Goal: Task Accomplishment & Management: Manage account settings

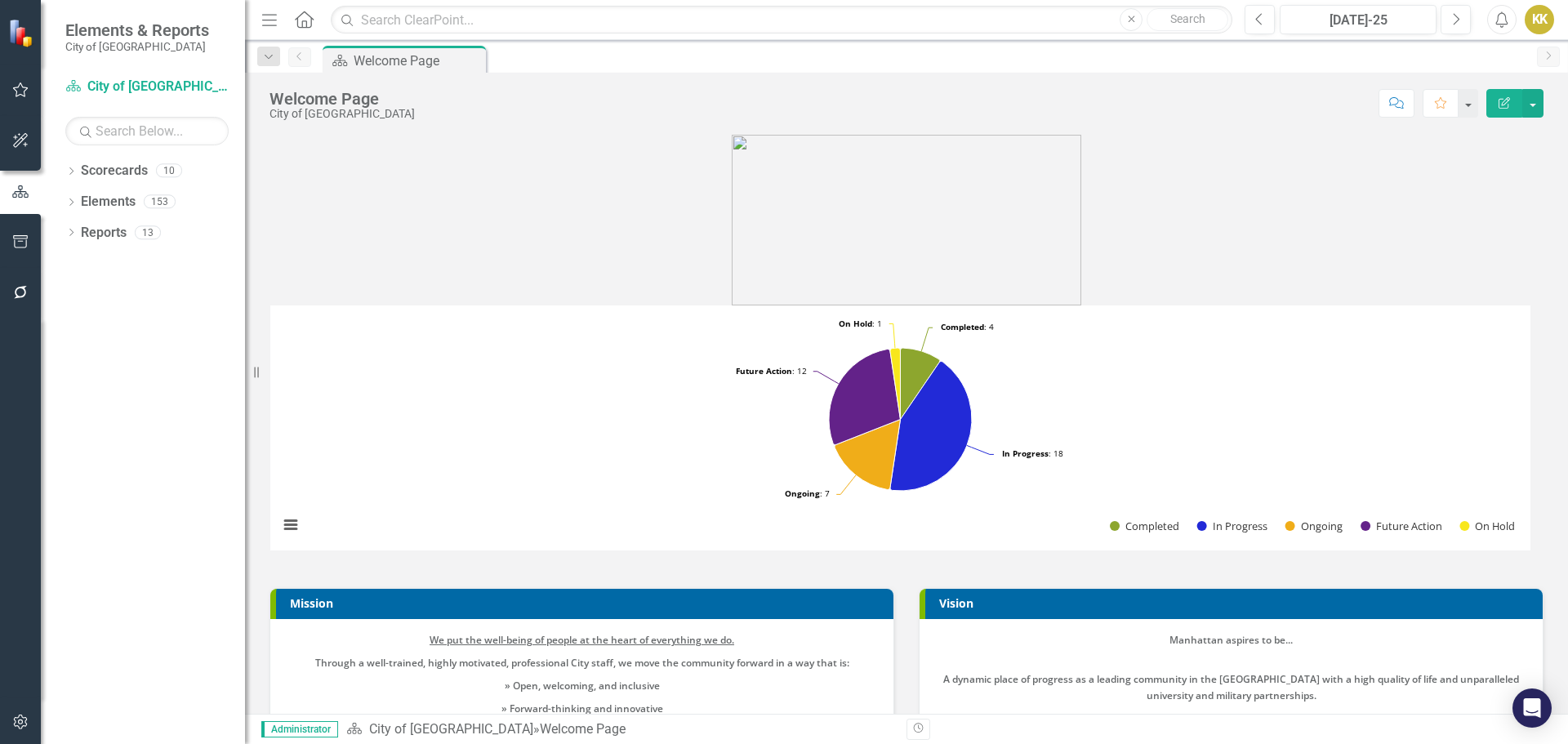
click at [1550, 20] on div "KK" at bounding box center [1540, 19] width 29 height 29
click at [1518, 172] on link "Settings System Setup" at bounding box center [1489, 173] width 129 height 30
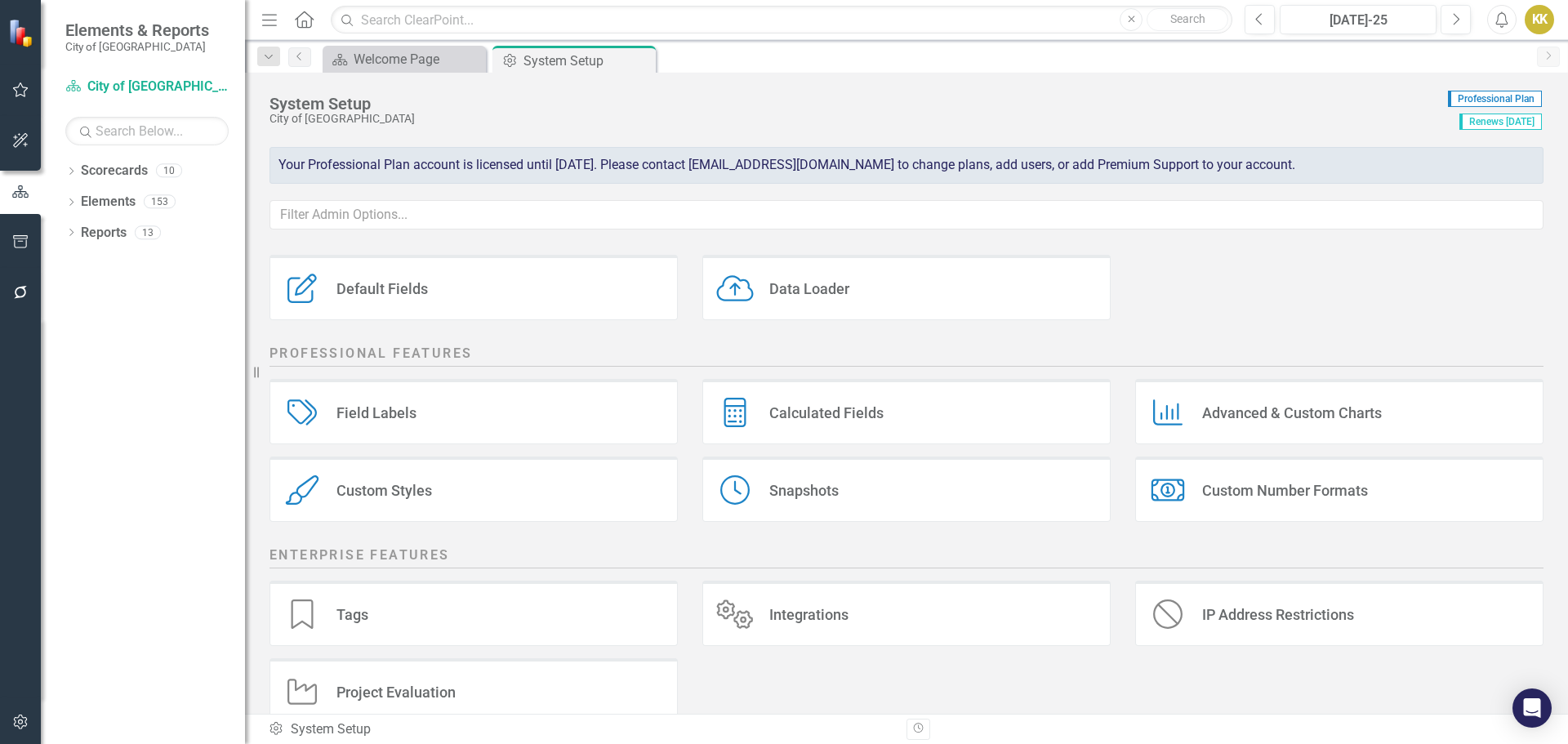
scroll to position [222, 0]
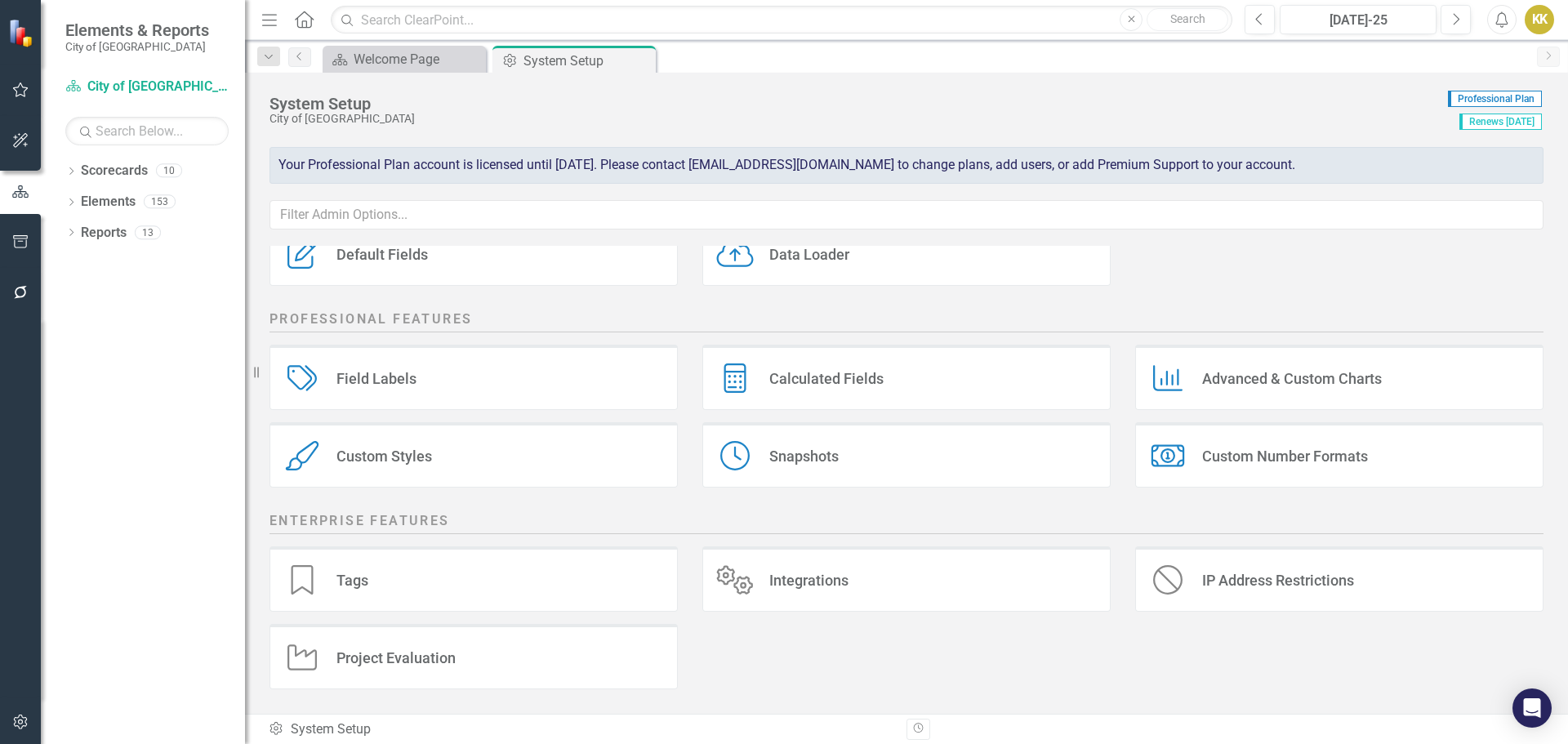
click at [1537, 20] on div "KK" at bounding box center [1540, 19] width 29 height 29
click at [1531, 164] on link "Settings System Setup" at bounding box center [1489, 173] width 129 height 30
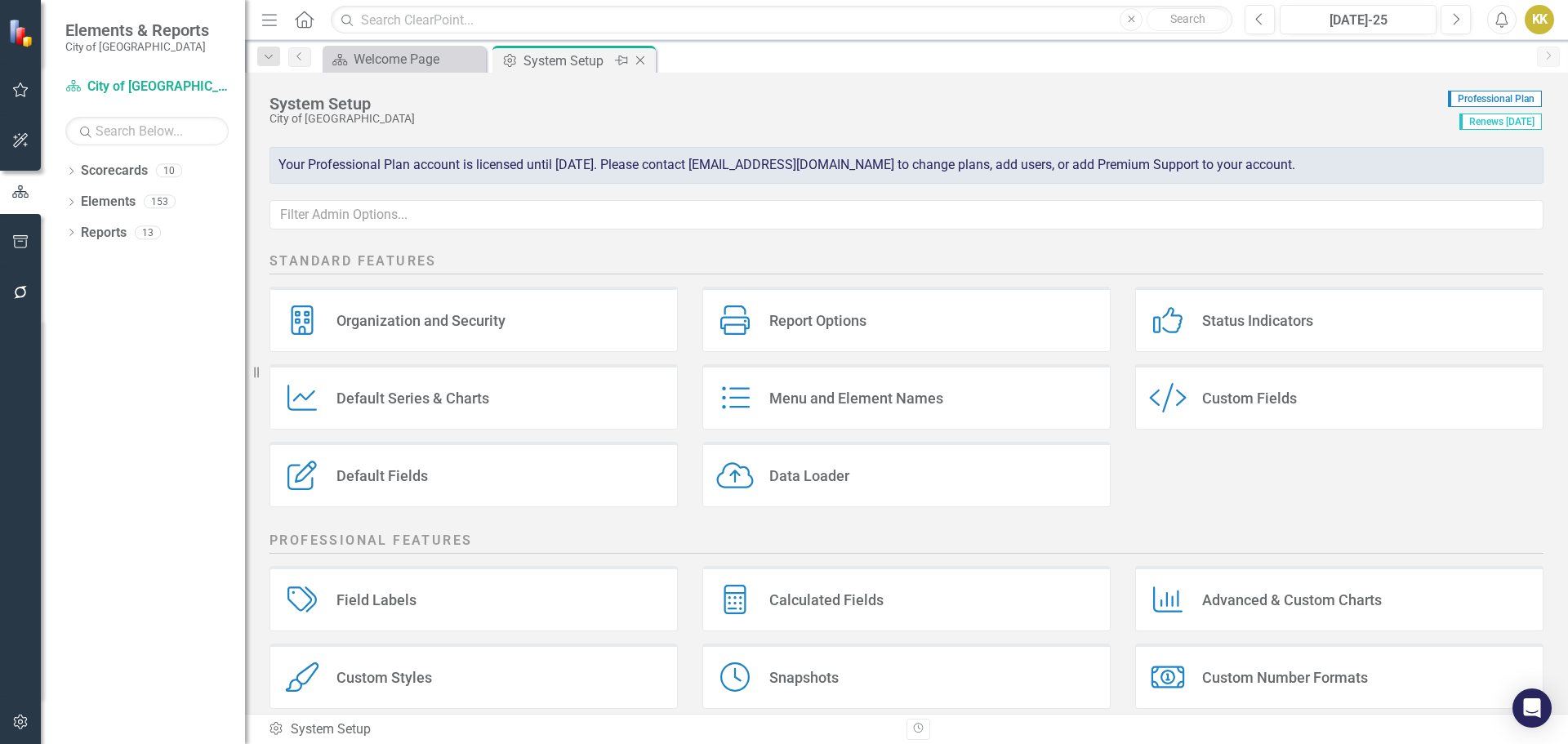
click at [641, 62] on icon "Close" at bounding box center [640, 61] width 16 height 14
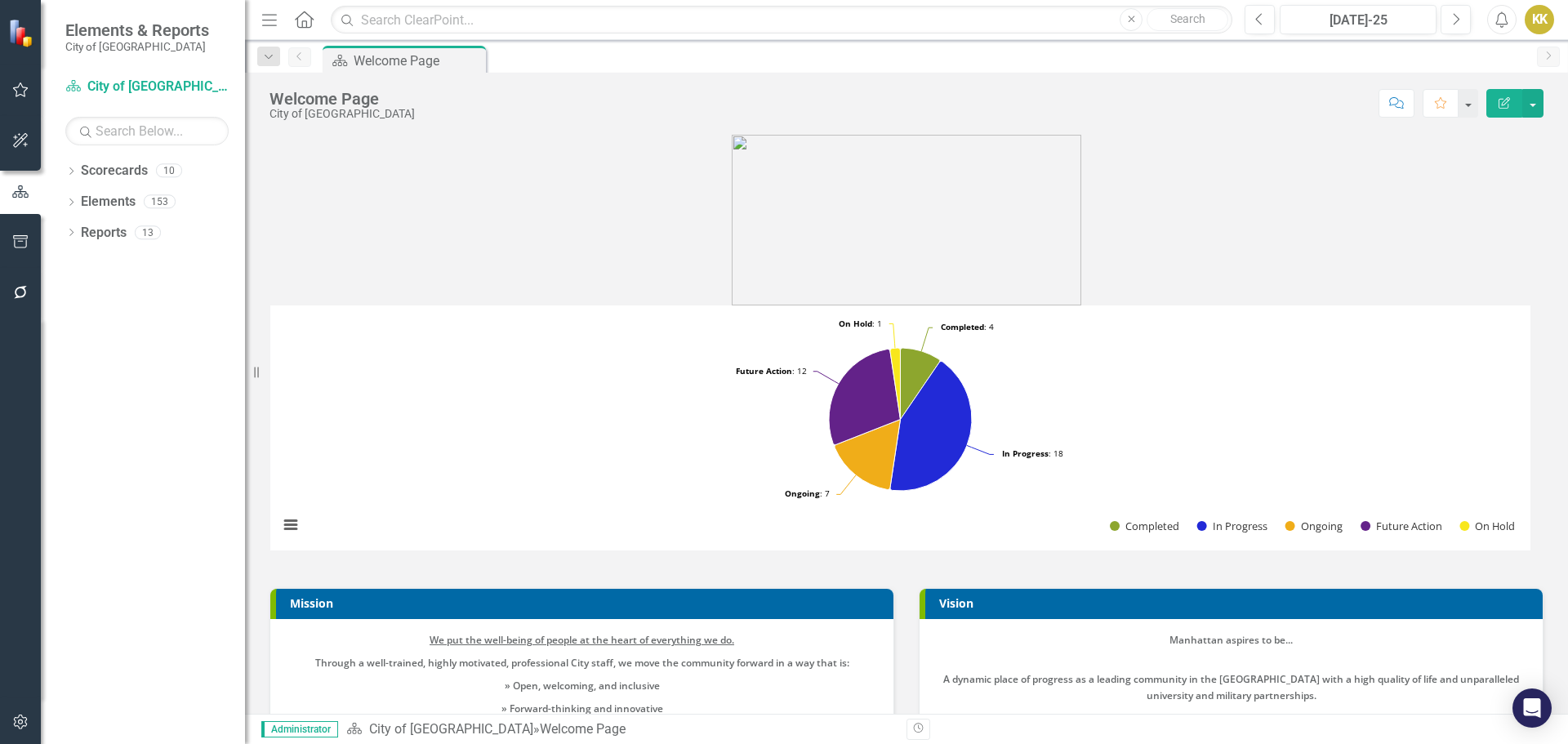
click at [1541, 10] on div "KK" at bounding box center [1540, 19] width 29 height 29
click at [1502, 176] on link "Settings System Setup" at bounding box center [1489, 173] width 129 height 30
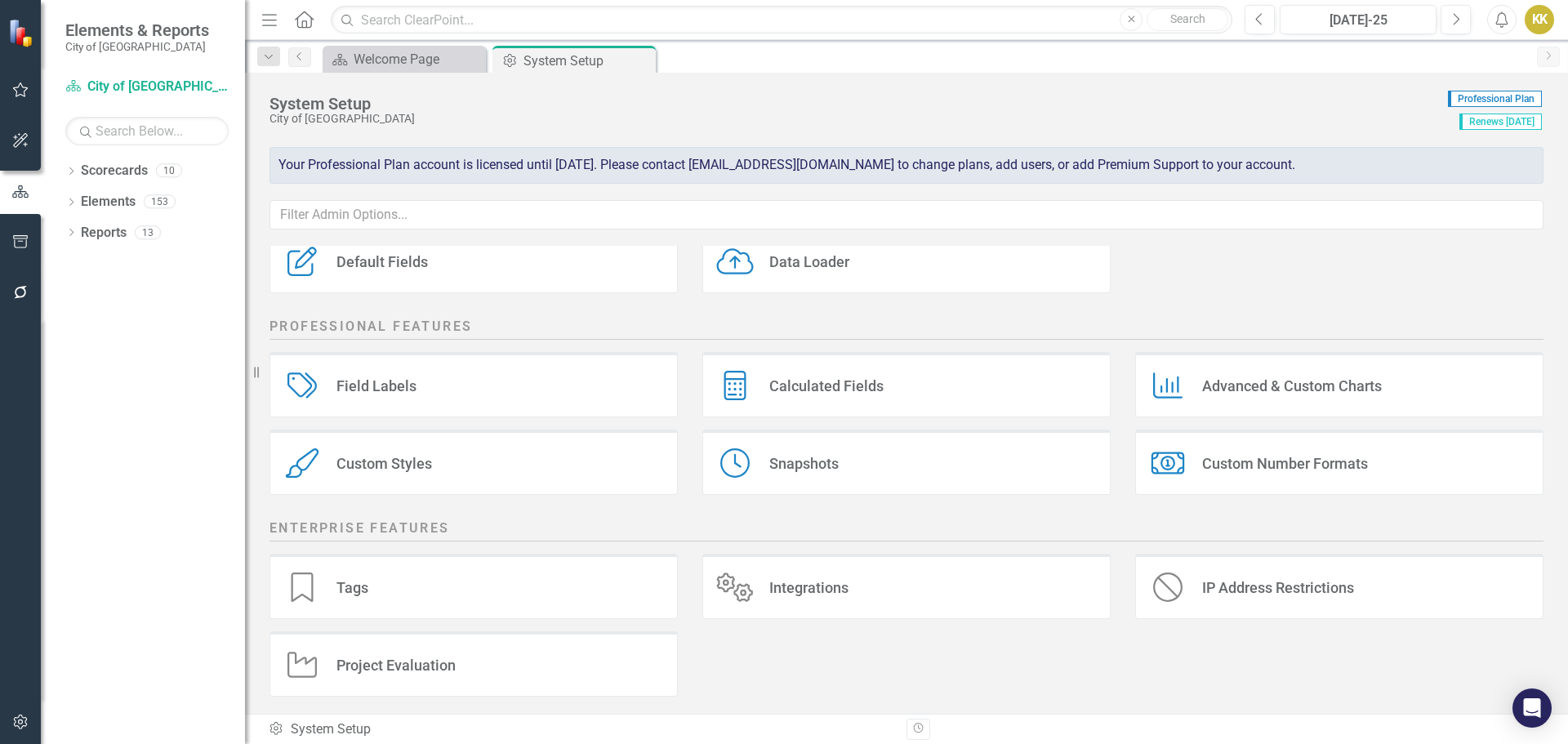
scroll to position [222, 0]
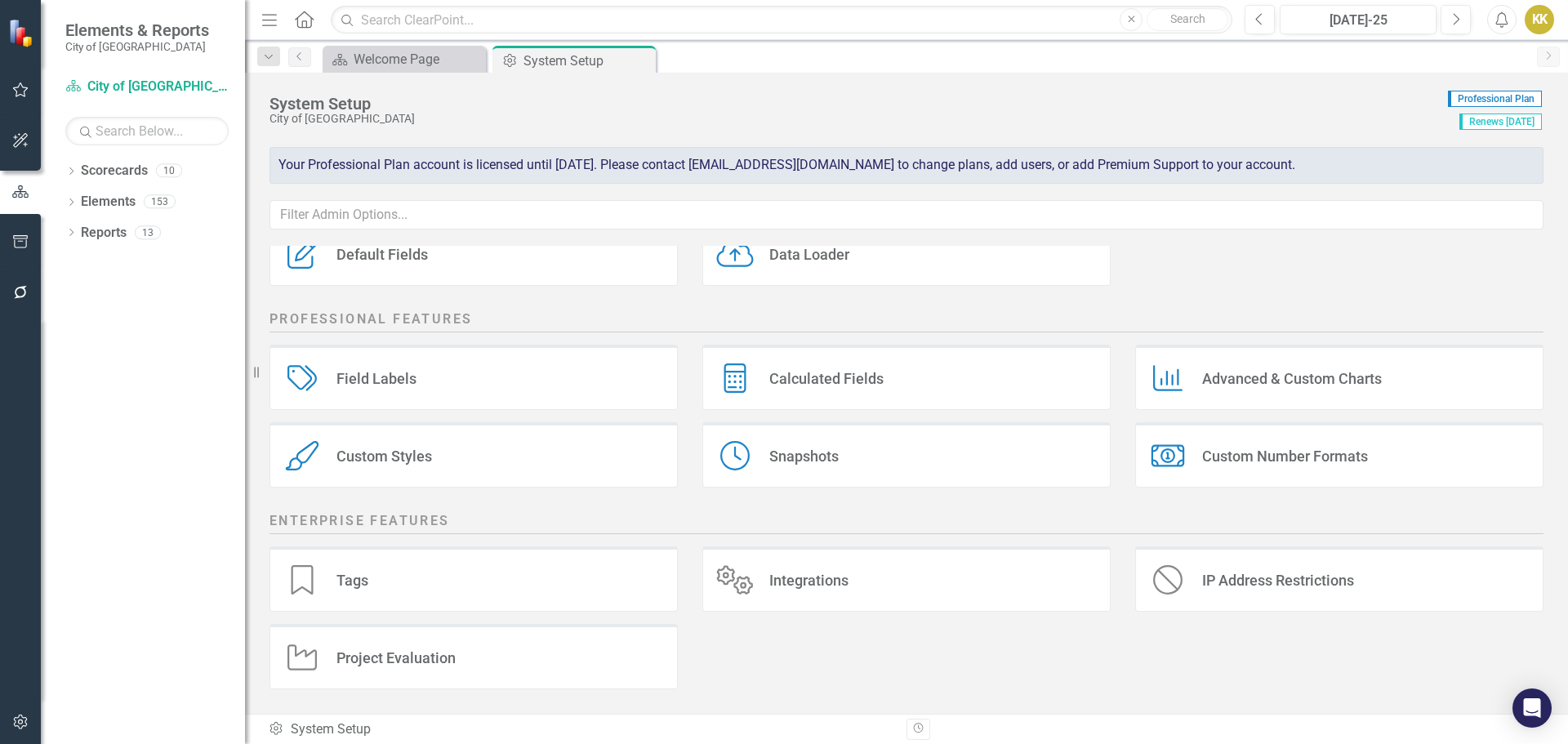
click at [789, 580] on div "Integrations" at bounding box center [809, 580] width 79 height 18
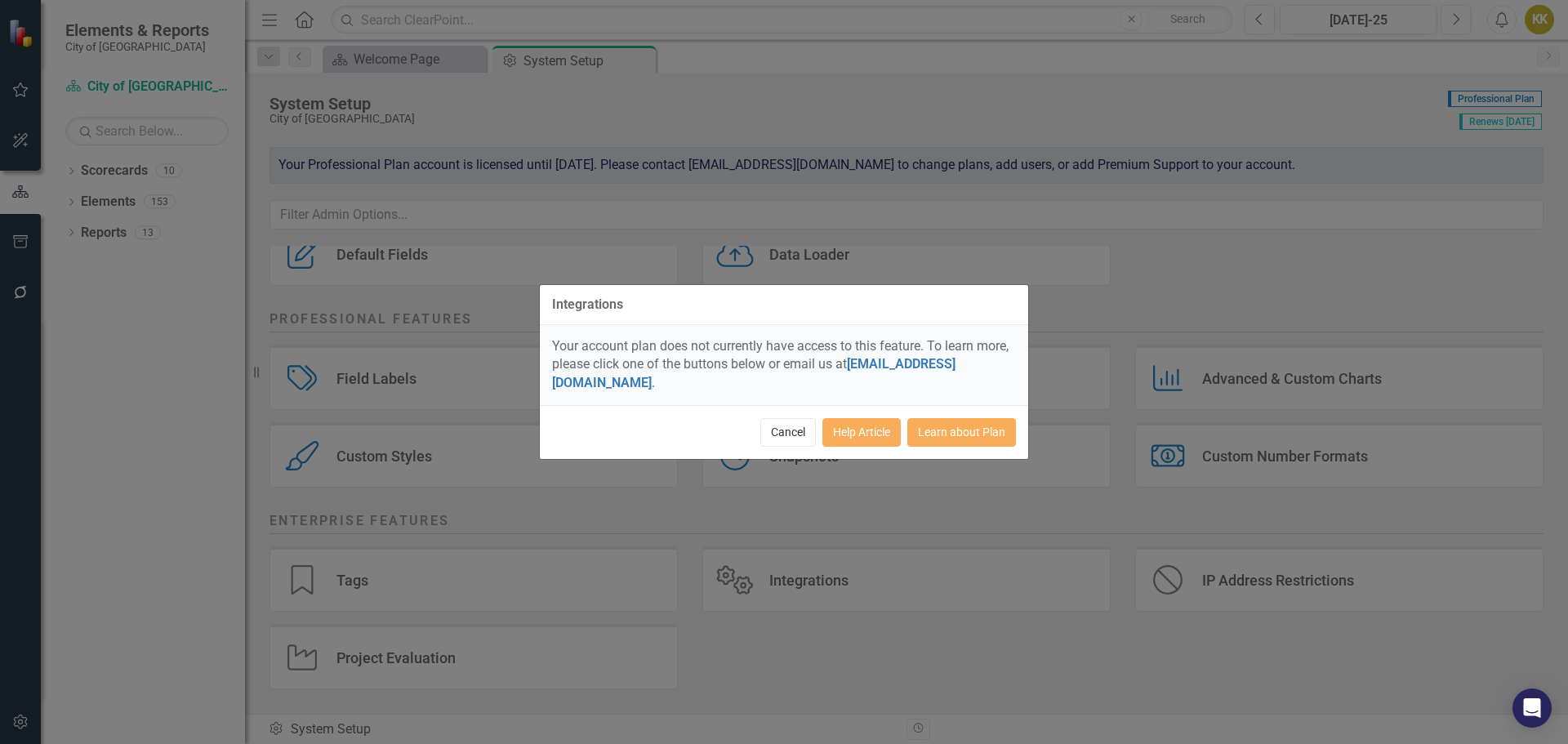
click at [779, 436] on button "Cancel" at bounding box center [788, 432] width 55 height 29
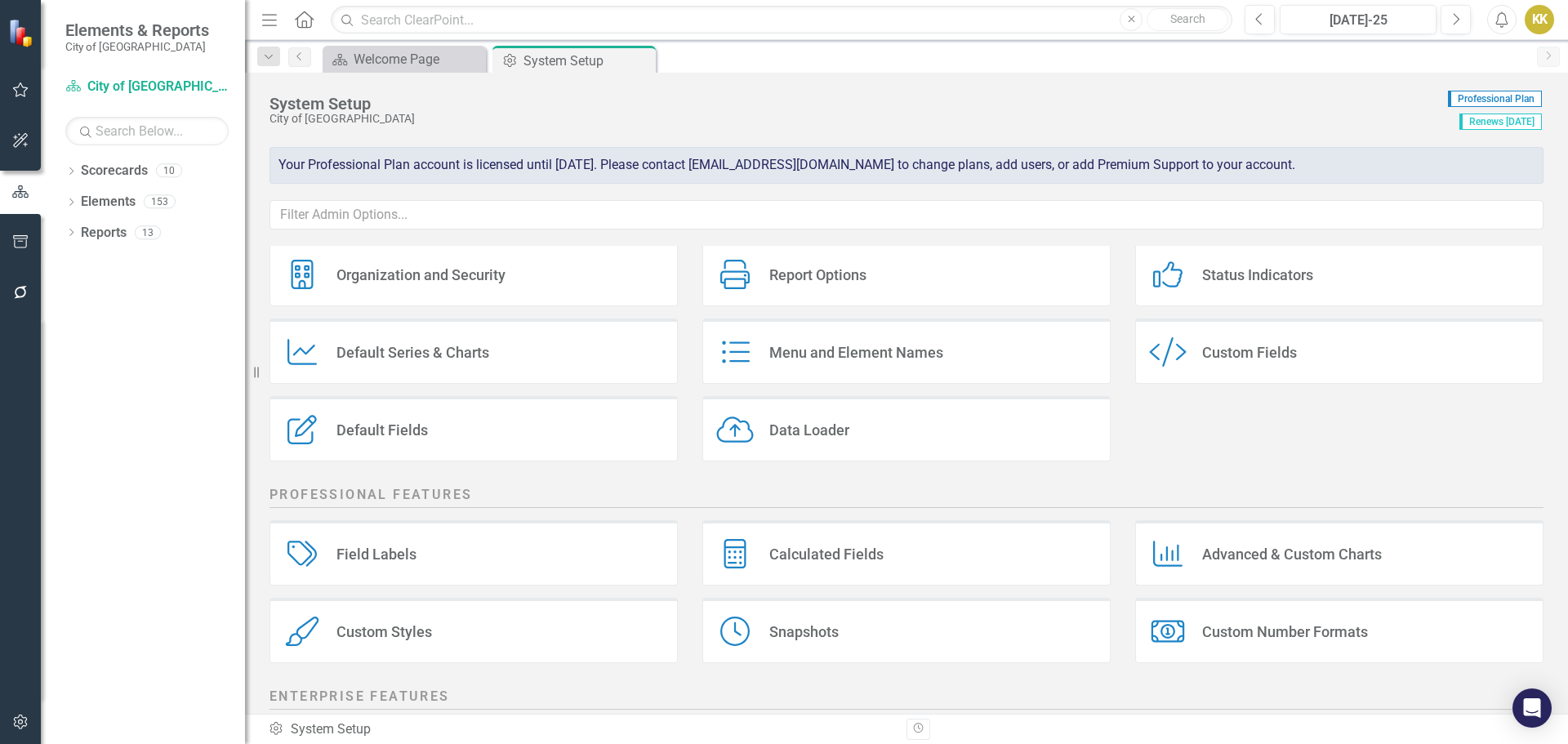
scroll to position [81, 0]
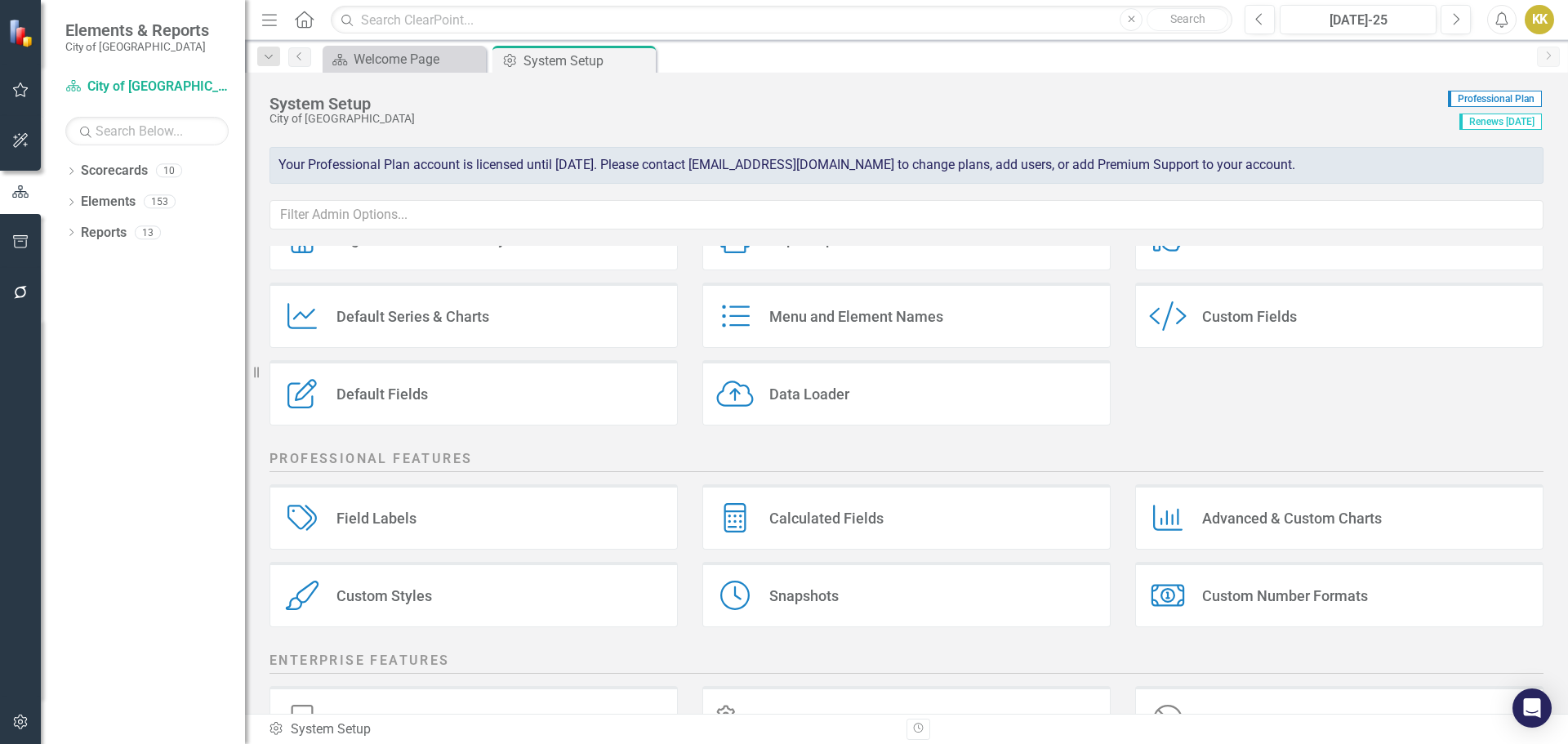
click at [840, 590] on div "Snapshots Snapshots" at bounding box center [907, 595] width 408 height 66
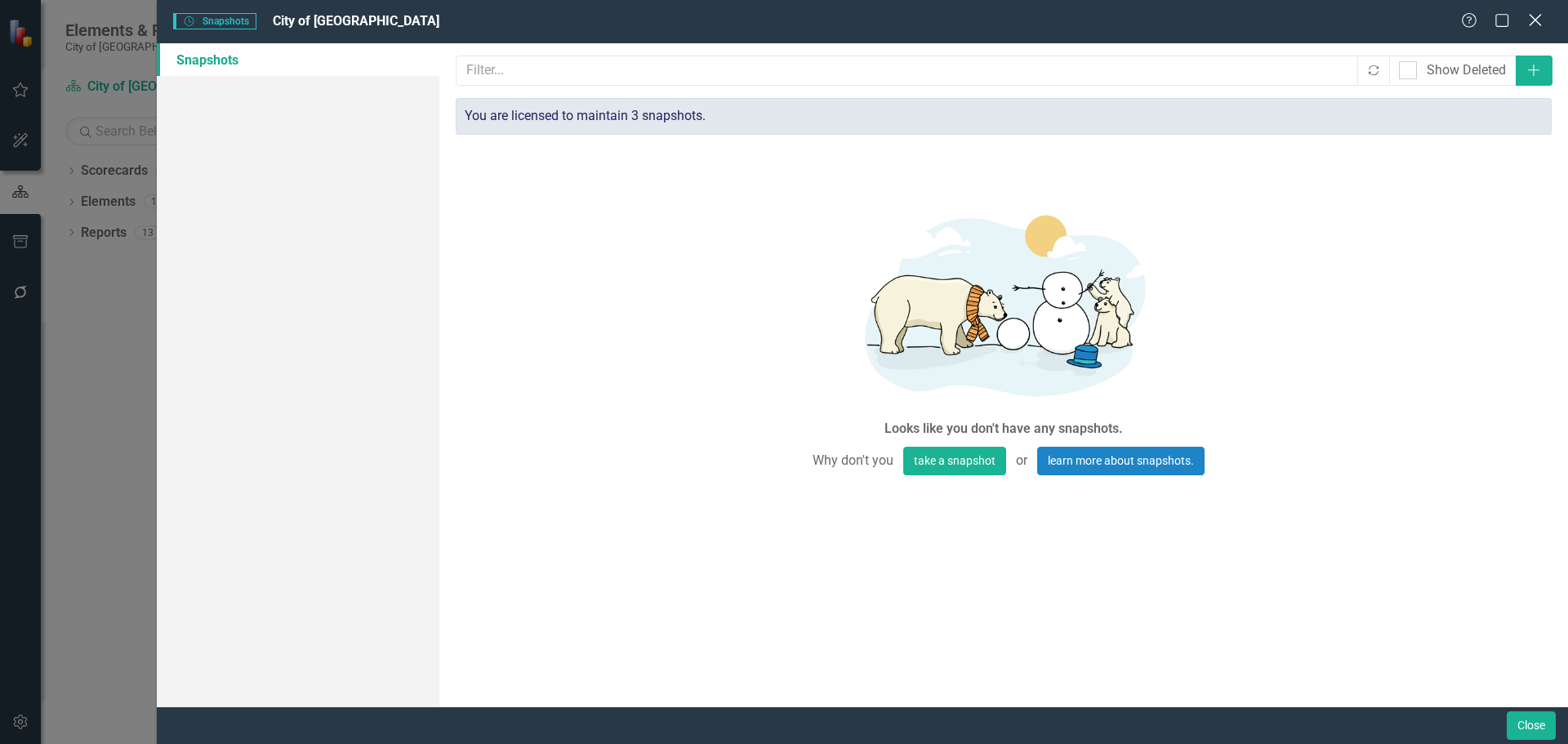
click at [1530, 24] on icon "Close" at bounding box center [1535, 20] width 20 height 15
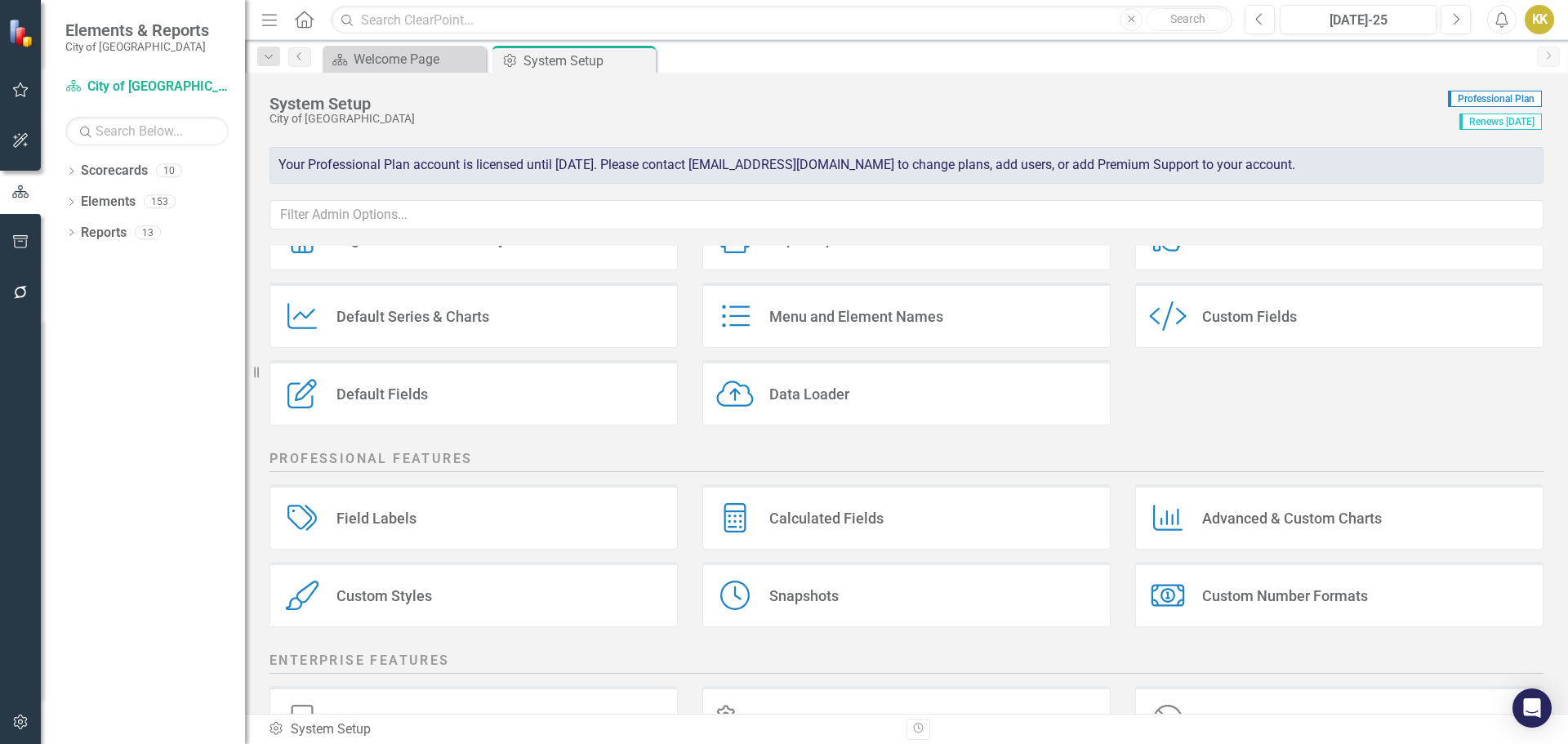
scroll to position [0, 0]
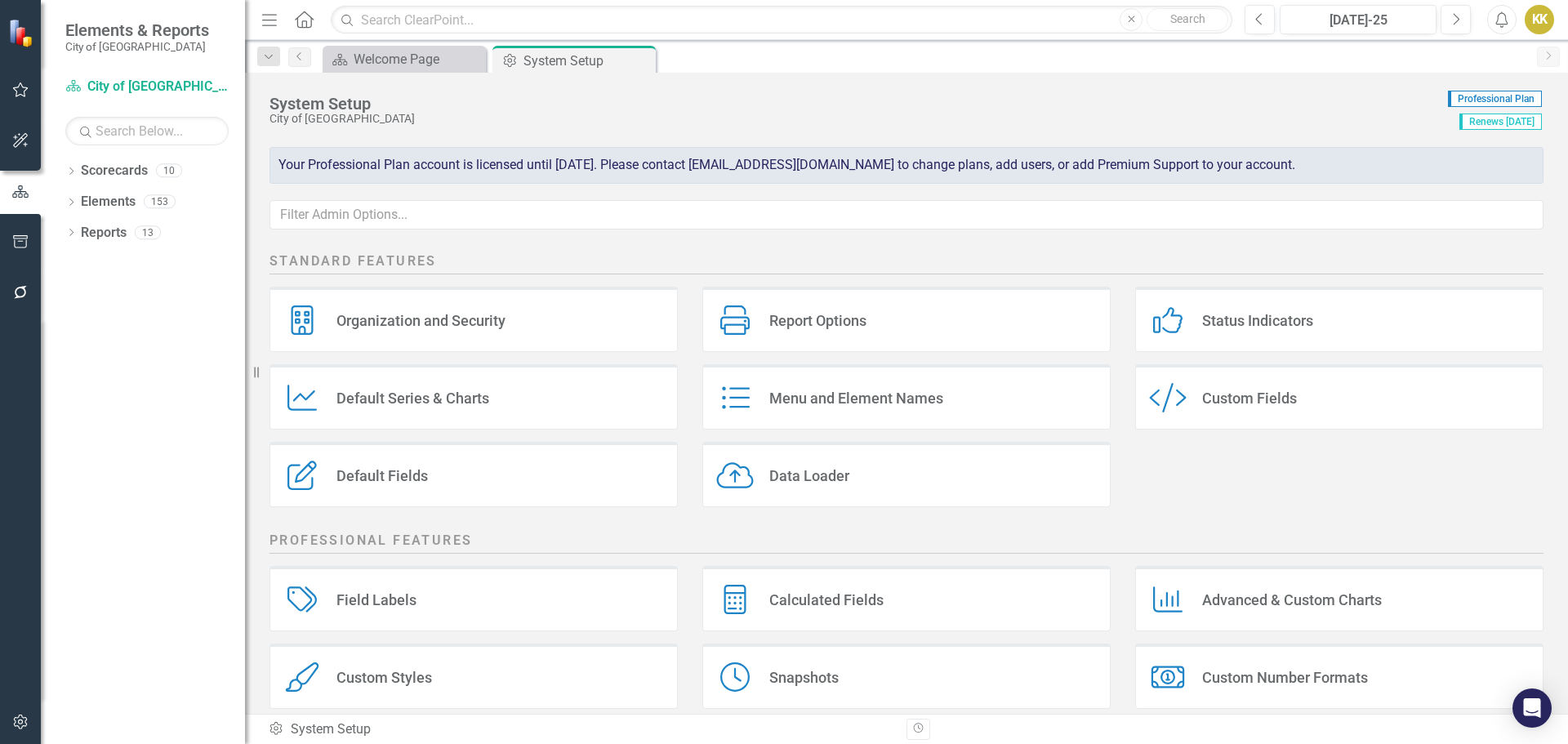
click at [465, 326] on div "Organization and Security" at bounding box center [421, 320] width 169 height 18
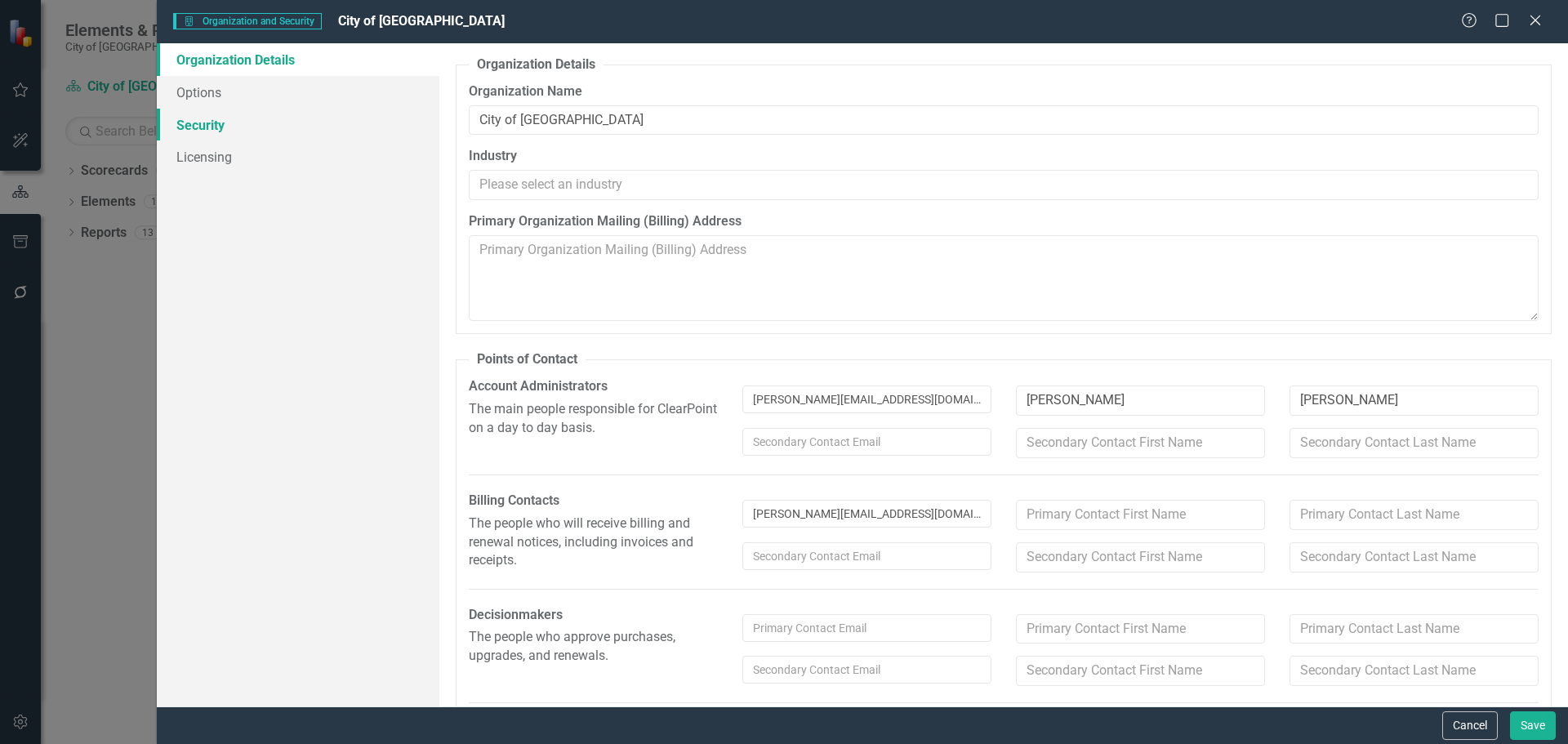
click at [205, 120] on link "Security" at bounding box center [298, 125] width 283 height 33
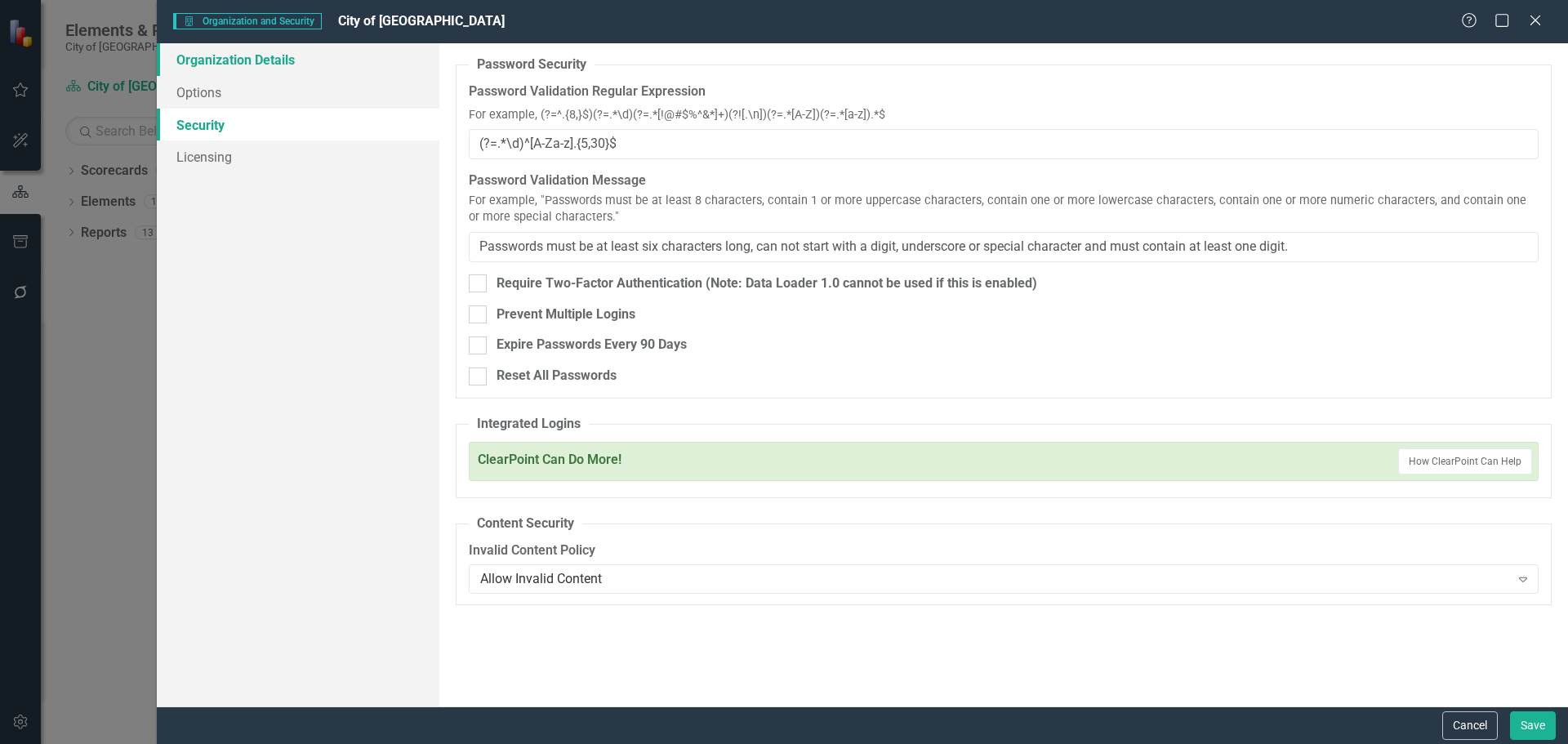
click at [201, 60] on link "Organization Details" at bounding box center [298, 60] width 283 height 33
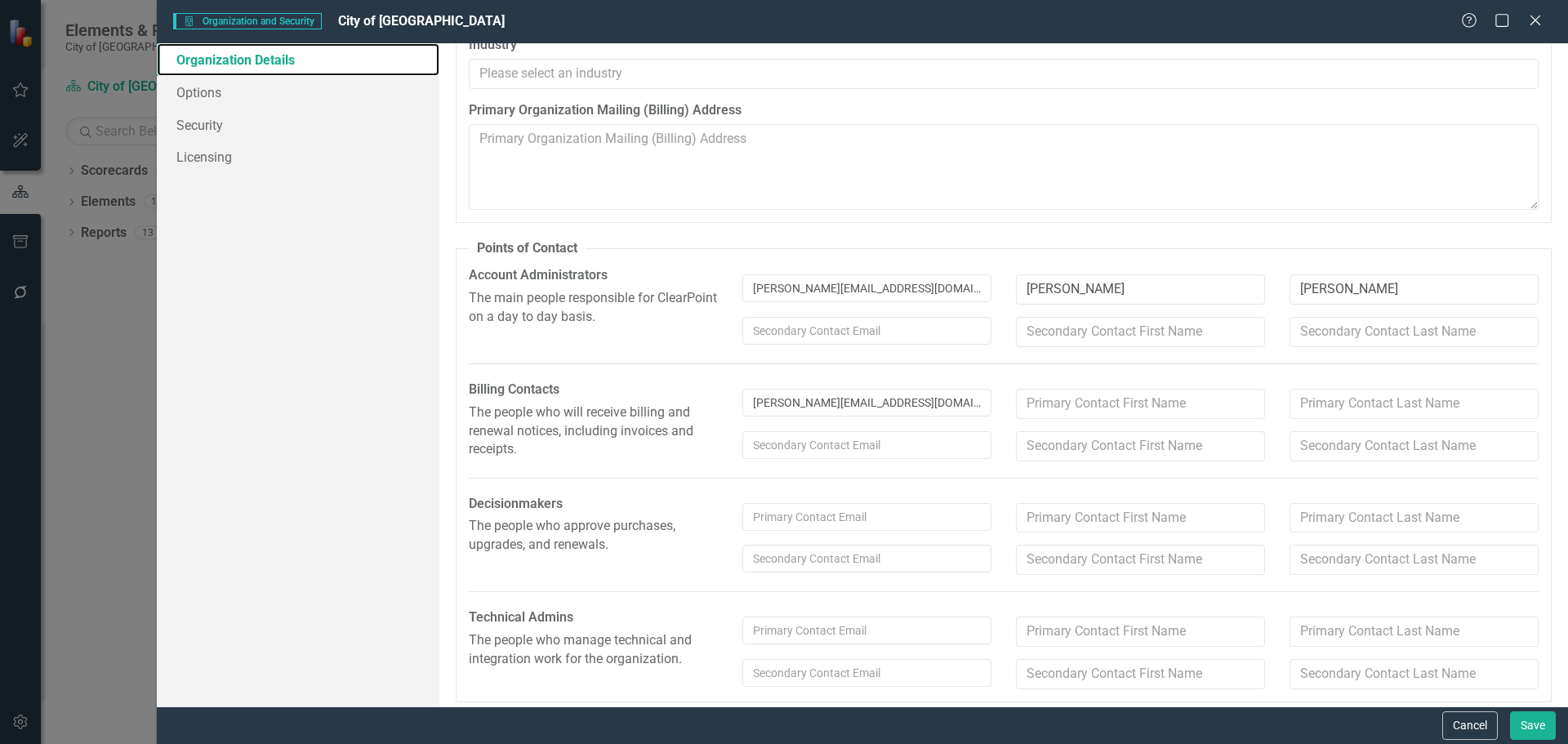
scroll to position [119, 0]
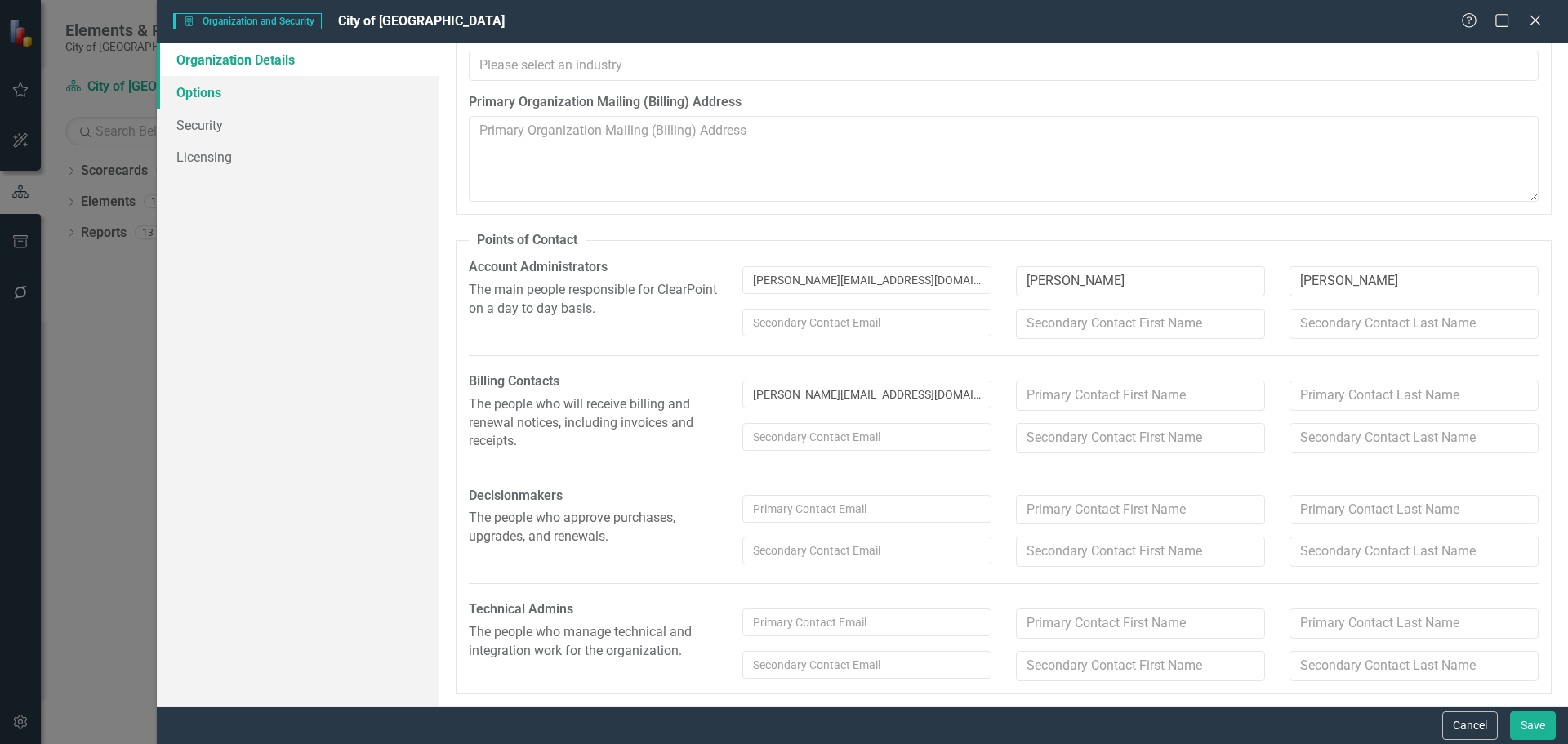
click at [226, 88] on link "Options" at bounding box center [298, 92] width 283 height 33
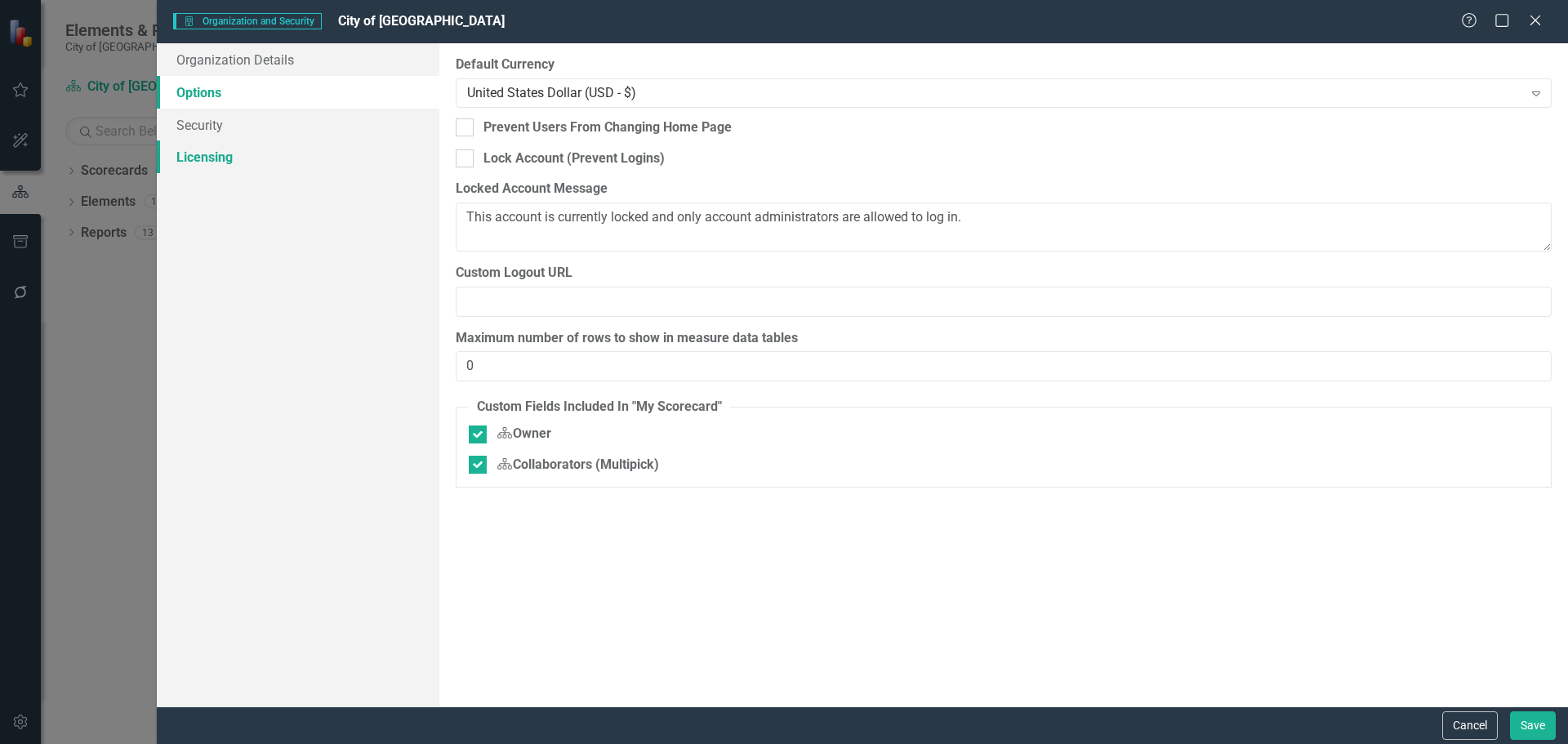
click at [213, 157] on link "Licensing" at bounding box center [298, 157] width 283 height 33
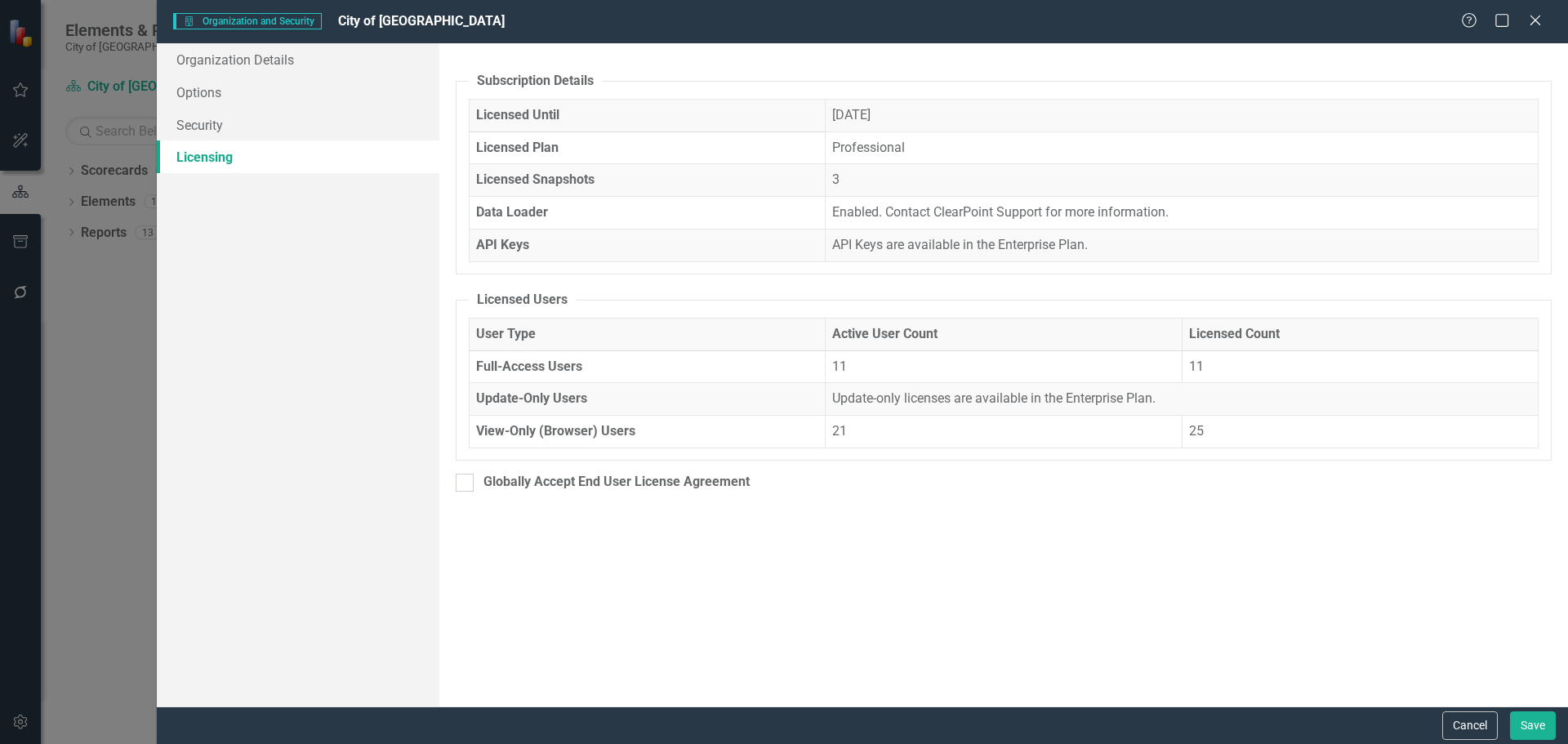
click at [1019, 245] on td "API Keys are available in the Enterprise Plan." at bounding box center [1182, 246] width 713 height 33
click at [1089, 253] on td "API Keys are available in the Enterprise Plan." at bounding box center [1182, 246] width 713 height 33
click at [1531, 21] on icon "Close" at bounding box center [1535, 20] width 20 height 15
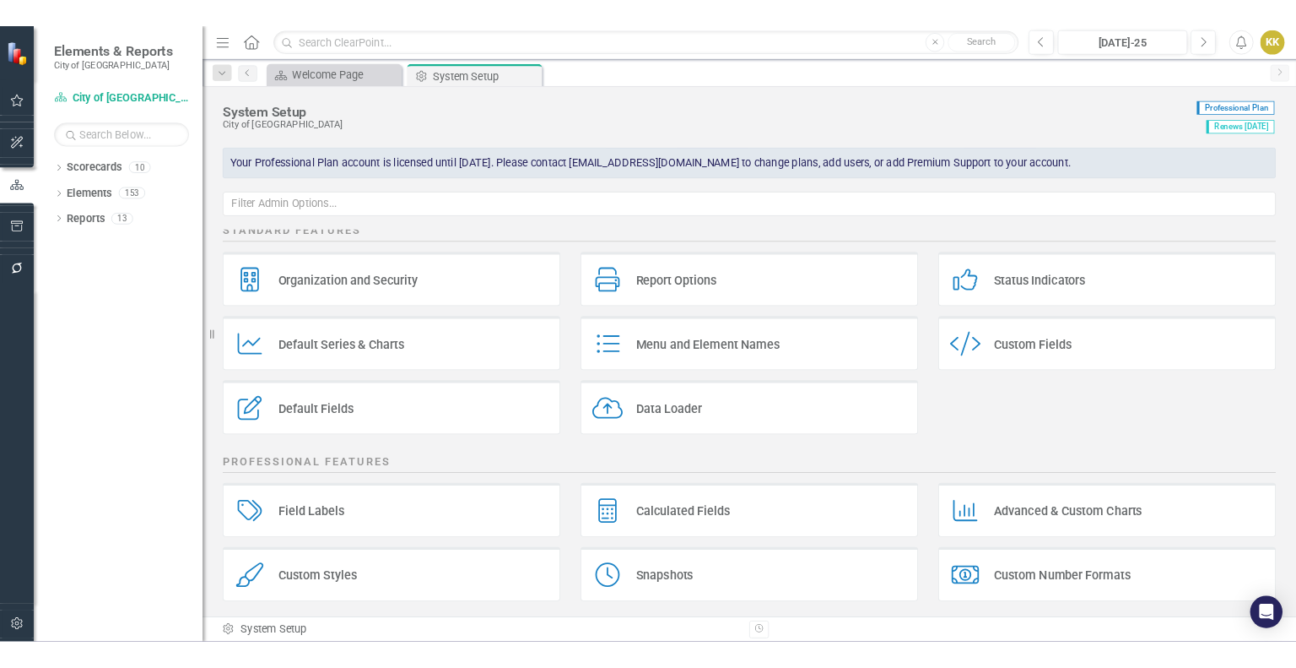
scroll to position [0, 0]
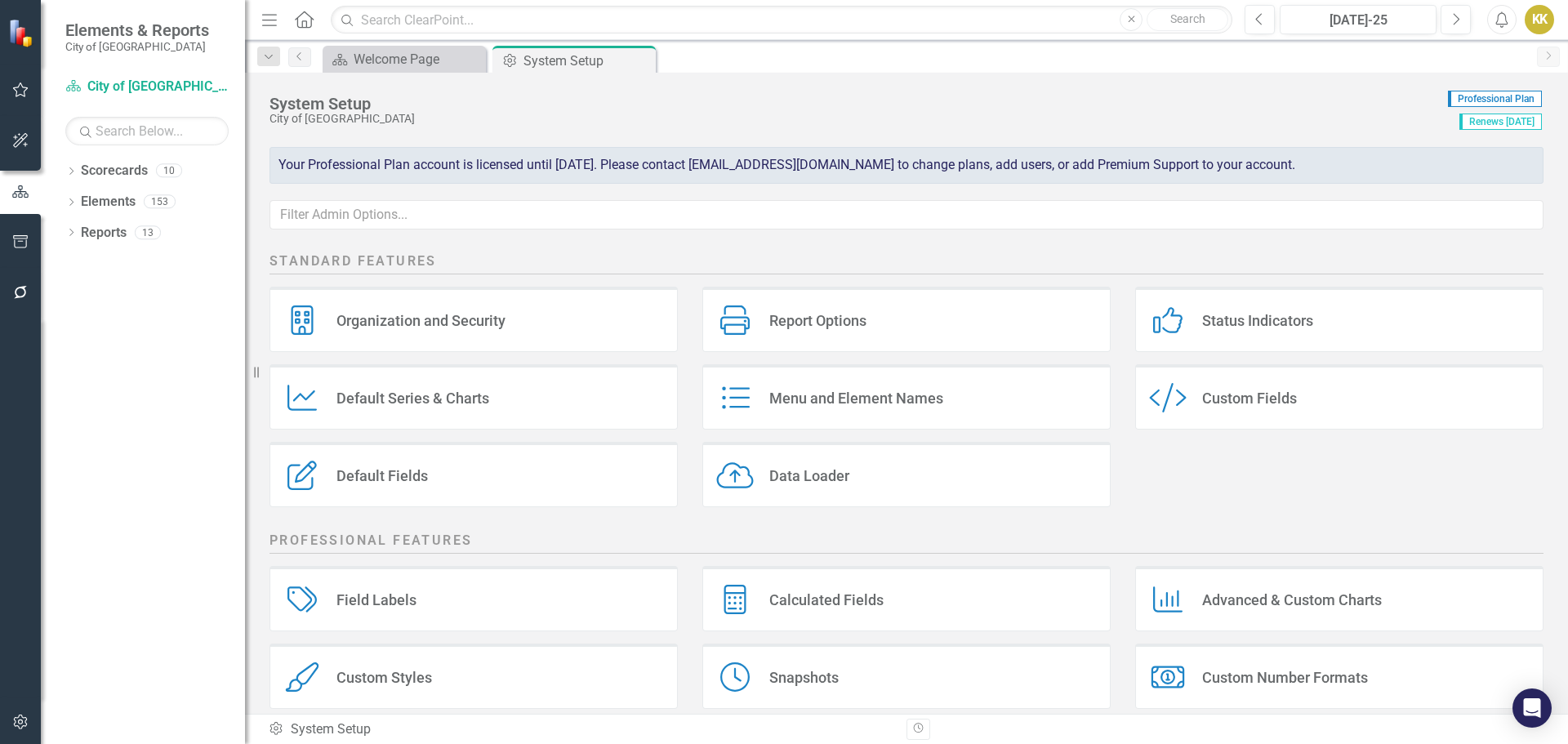
click at [409, 322] on div "Organization and Security" at bounding box center [421, 320] width 169 height 18
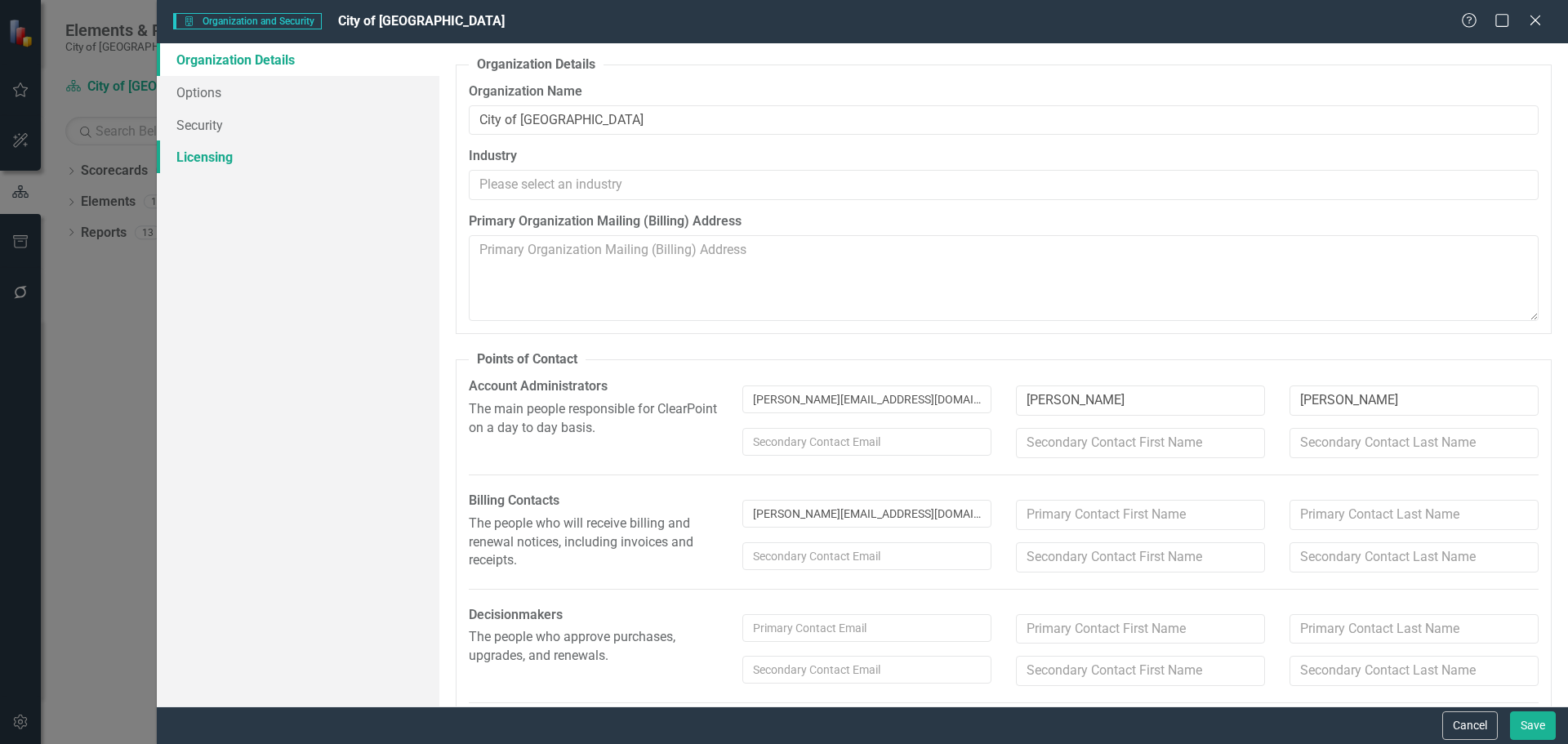
click at [211, 155] on link "Licensing" at bounding box center [298, 157] width 283 height 33
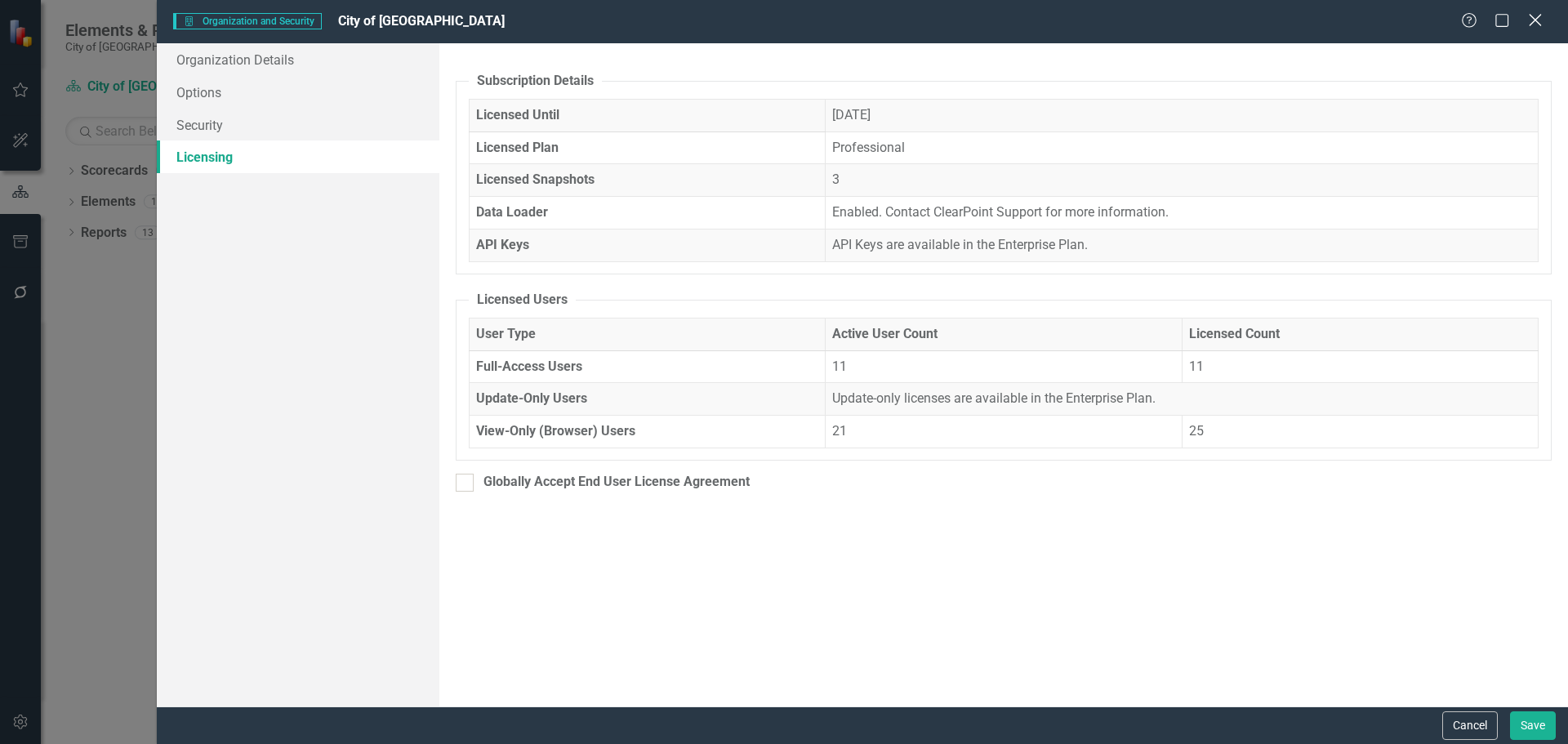
click at [1527, 15] on icon "Close" at bounding box center [1535, 20] width 20 height 15
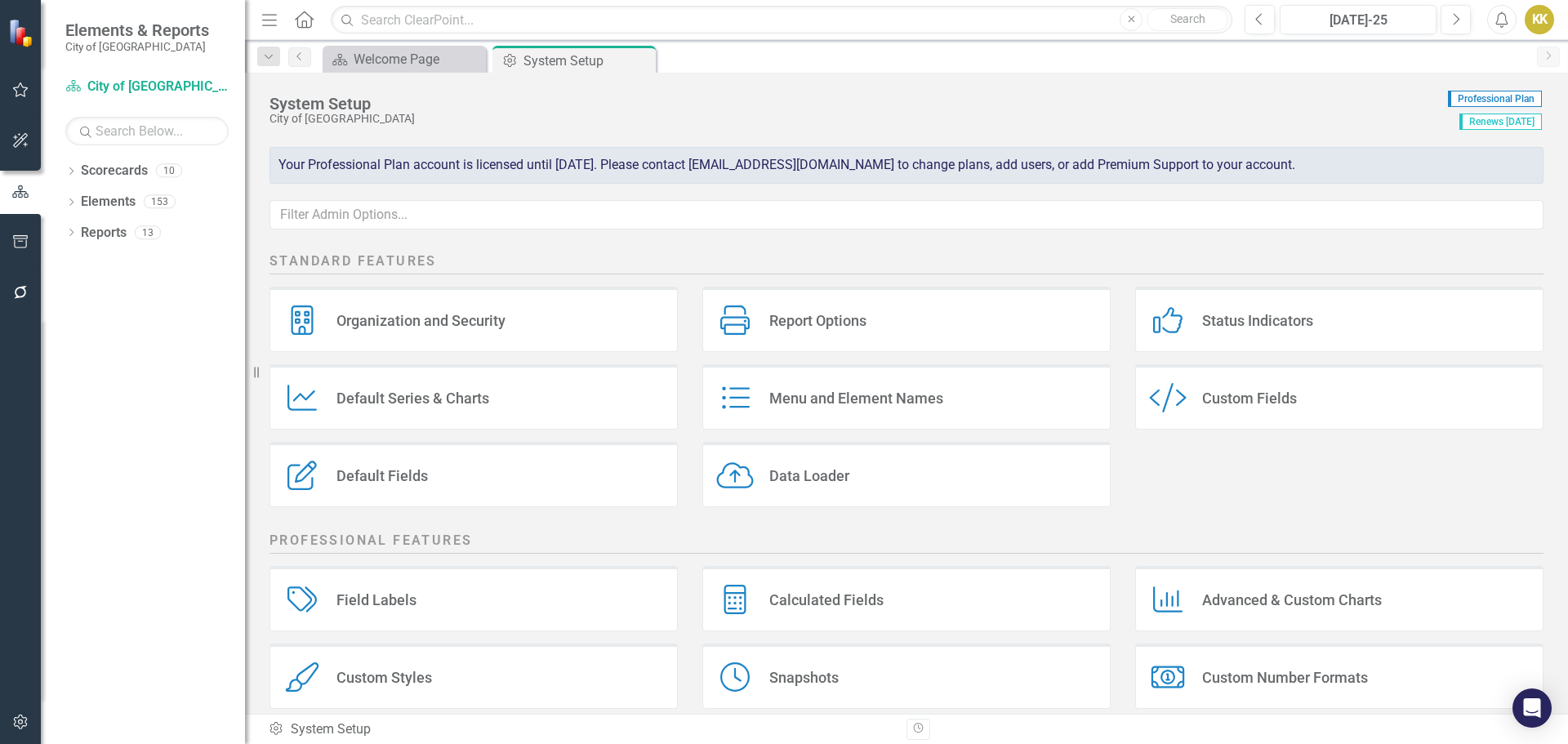
click at [401, 330] on div "Organization and Security" at bounding box center [421, 320] width 169 height 18
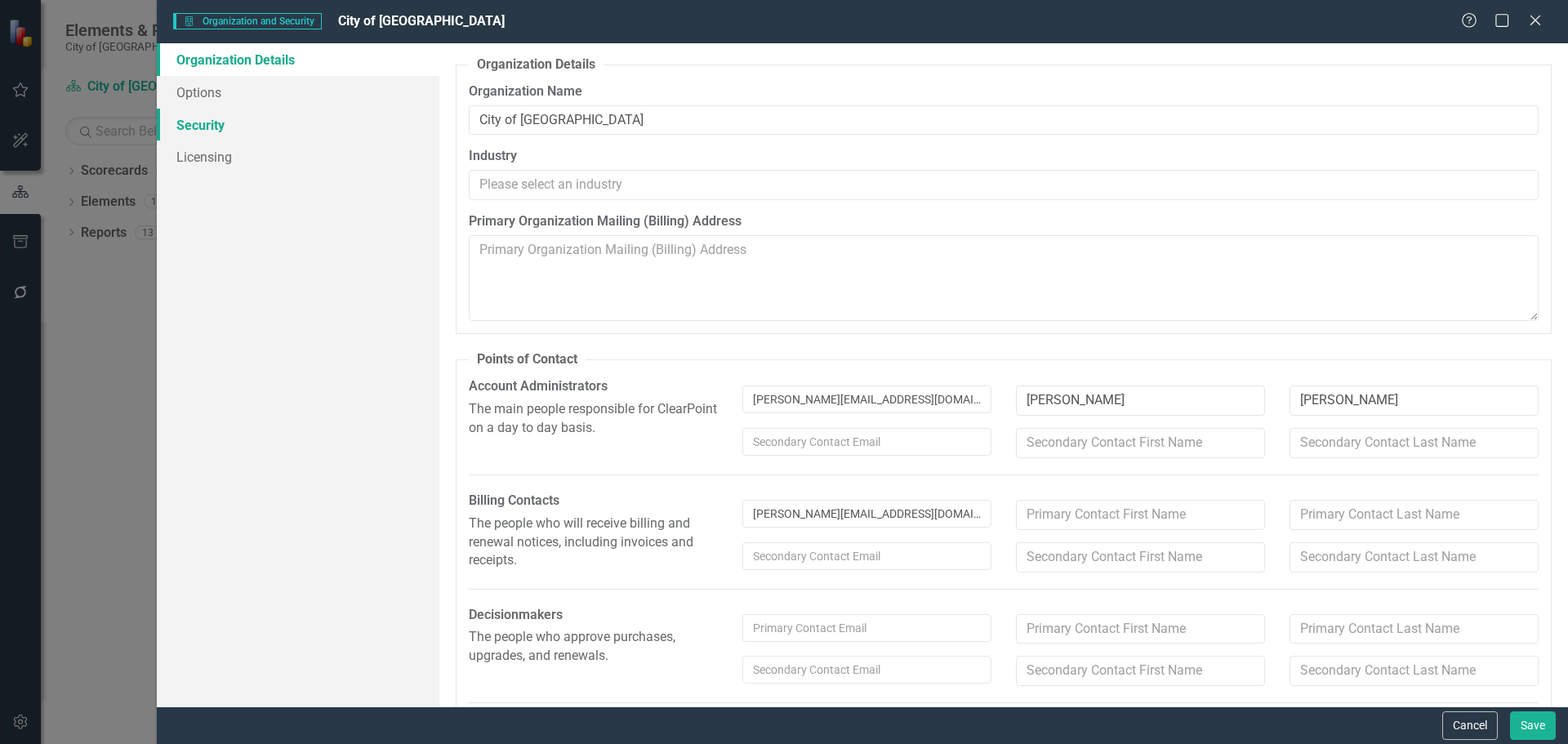
click at [197, 121] on link "Security" at bounding box center [298, 125] width 283 height 33
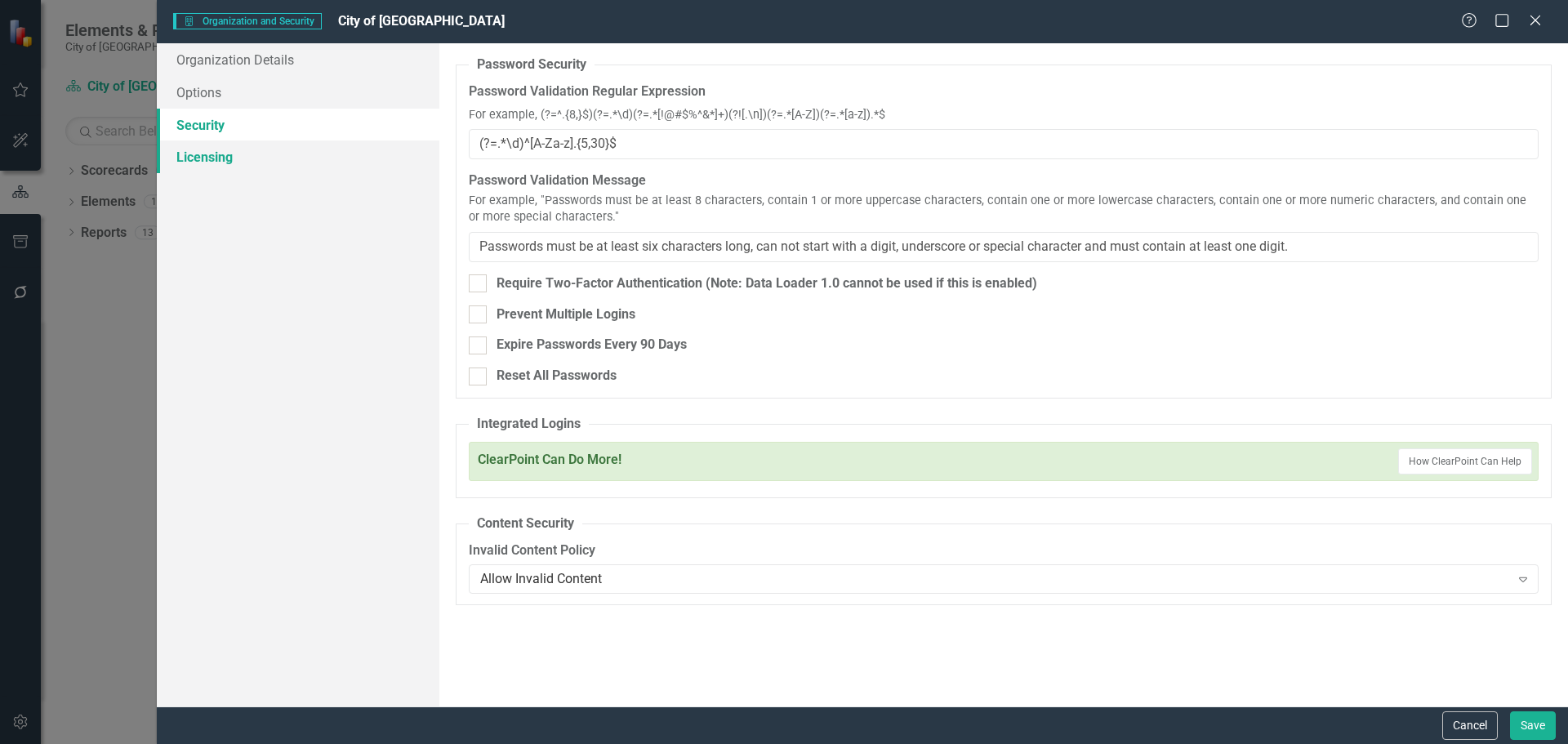
click at [196, 157] on link "Licensing" at bounding box center [298, 157] width 283 height 33
